Goal: Complete application form: Complete application form

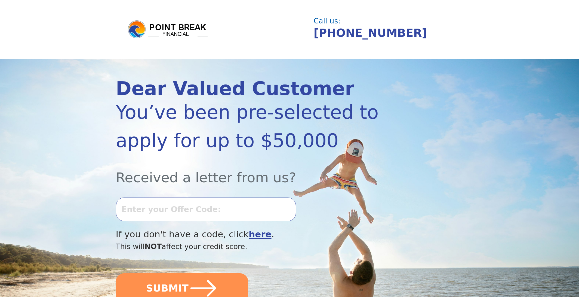
click at [213, 214] on input "text" at bounding box center [206, 208] width 180 height 23
type input "0723L-654345"
click at [116, 273] on button "SUBMIT" at bounding box center [182, 288] width 132 height 30
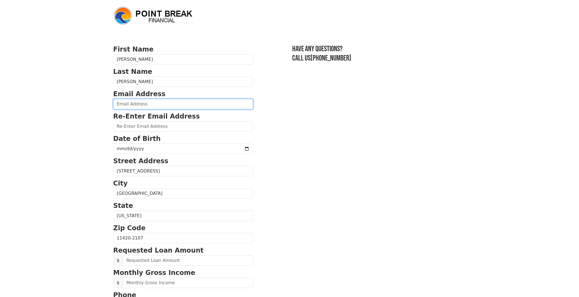
click at [155, 104] on input "email" at bounding box center [183, 104] width 140 height 10
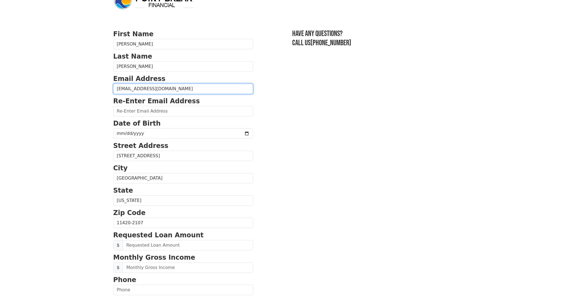
scroll to position [31, 0]
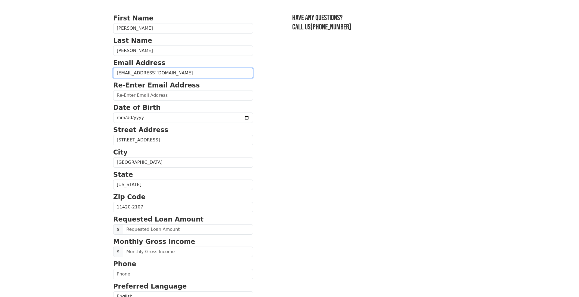
type input "alikattbookings@gmail.com"
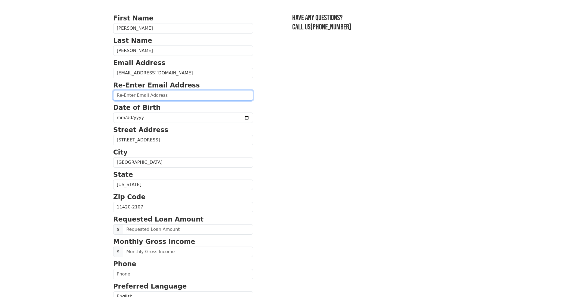
click at [128, 94] on input "email" at bounding box center [183, 95] width 140 height 10
type input "alikattbookings@gmail.com"
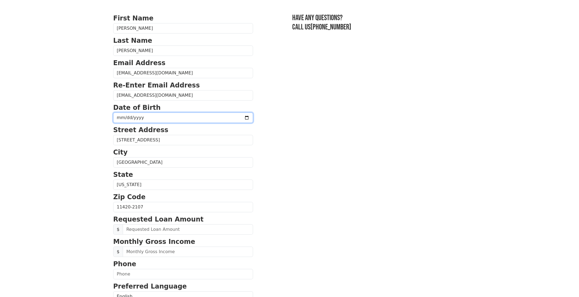
click at [139, 118] on input "date" at bounding box center [183, 117] width 140 height 10
click at [143, 117] on input "date" at bounding box center [183, 117] width 140 height 10
click at [148, 117] on input "date" at bounding box center [183, 117] width 140 height 10
click at [233, 117] on input "date" at bounding box center [183, 117] width 140 height 10
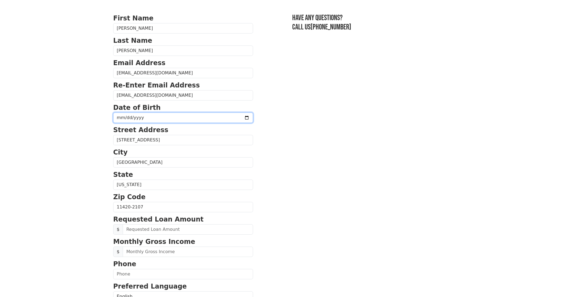
click at [146, 118] on input "2025-06-28" at bounding box center [183, 117] width 140 height 10
click at [144, 118] on input "2025-06-28" at bounding box center [183, 117] width 140 height 10
click at [143, 118] on input "2025-06-28" at bounding box center [183, 117] width 140 height 10
click at [235, 118] on input "2025-06-28" at bounding box center [183, 117] width 140 height 10
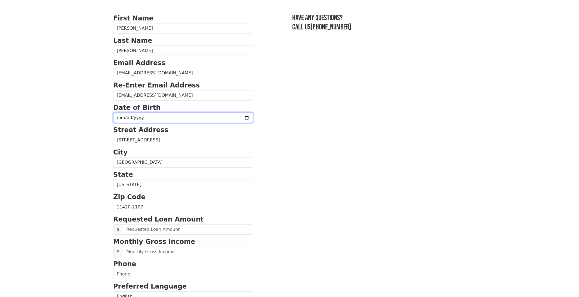
type input "1988-06-28"
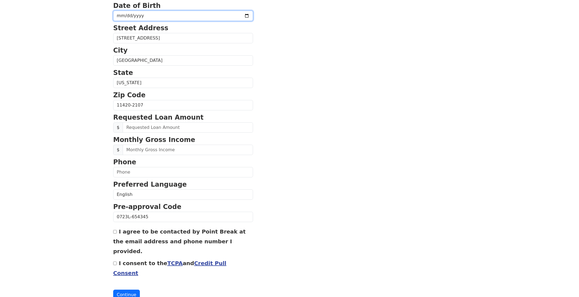
scroll to position [136, 0]
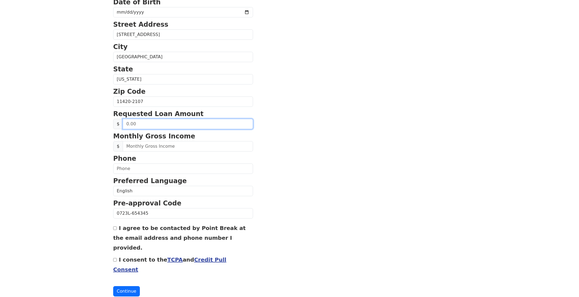
click at [139, 124] on input "text" at bounding box center [188, 124] width 130 height 10
type input "4.00"
drag, startPoint x: 142, startPoint y: 124, endPoint x: 110, endPoint y: 122, distance: 31.7
click at [110, 122] on div "First Name Alicia Last Name Caldwell Email Address alikattbookings@gmail.com Re…" at bounding box center [289, 90] width 359 height 452
type input "30,000.00"
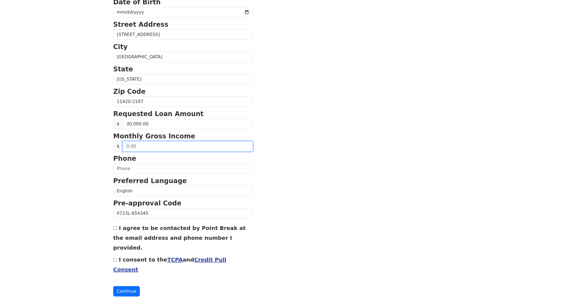
click at [157, 146] on input "text" at bounding box center [188, 146] width 130 height 10
type input "20,000.00"
click at [164, 168] on input "text" at bounding box center [183, 168] width 140 height 10
type input "(347) 754-8950"
click at [118, 229] on label "I agree to be contacted by Point Break at the email address and phone number I …" at bounding box center [179, 238] width 133 height 26
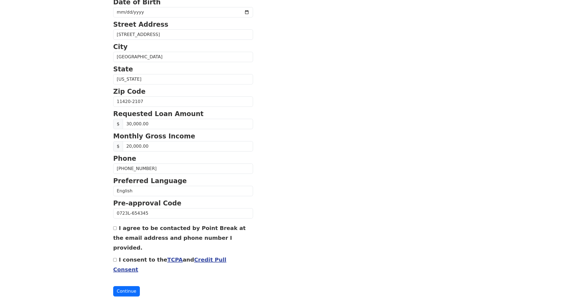
click at [117, 229] on input "I agree to be contacted by Point Break at the email address and phone number I …" at bounding box center [115, 228] width 4 height 4
checkbox input "true"
click at [116, 258] on input "I consent to the TCPA and Credit Pull Consent" at bounding box center [115, 260] width 4 height 4
checkbox input "true"
click at [129, 286] on button "Continue" at bounding box center [126, 291] width 27 height 10
